Goal: Task Accomplishment & Management: Complete application form

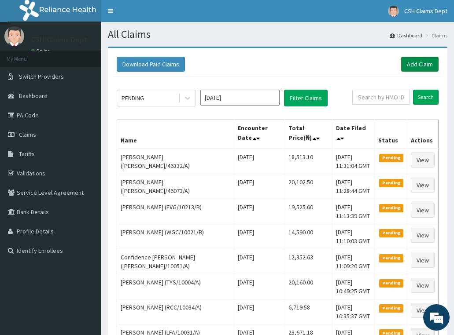
click at [414, 64] on link "Add Claim" at bounding box center [419, 64] width 37 height 15
